Goal: Communication & Community: Participate in discussion

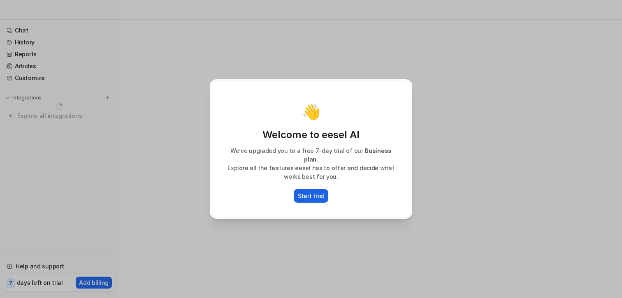
click at [310, 192] on p "Start trial" at bounding box center [311, 196] width 26 height 9
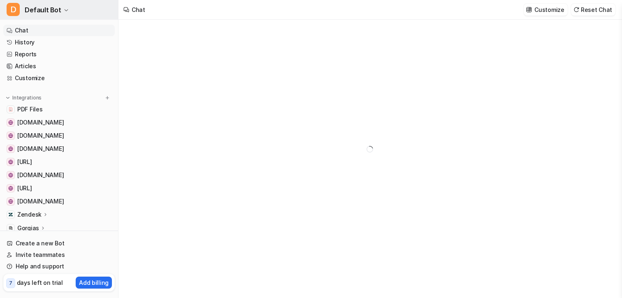
type textarea "**********"
